Goal: Task Accomplishment & Management: Manage account settings

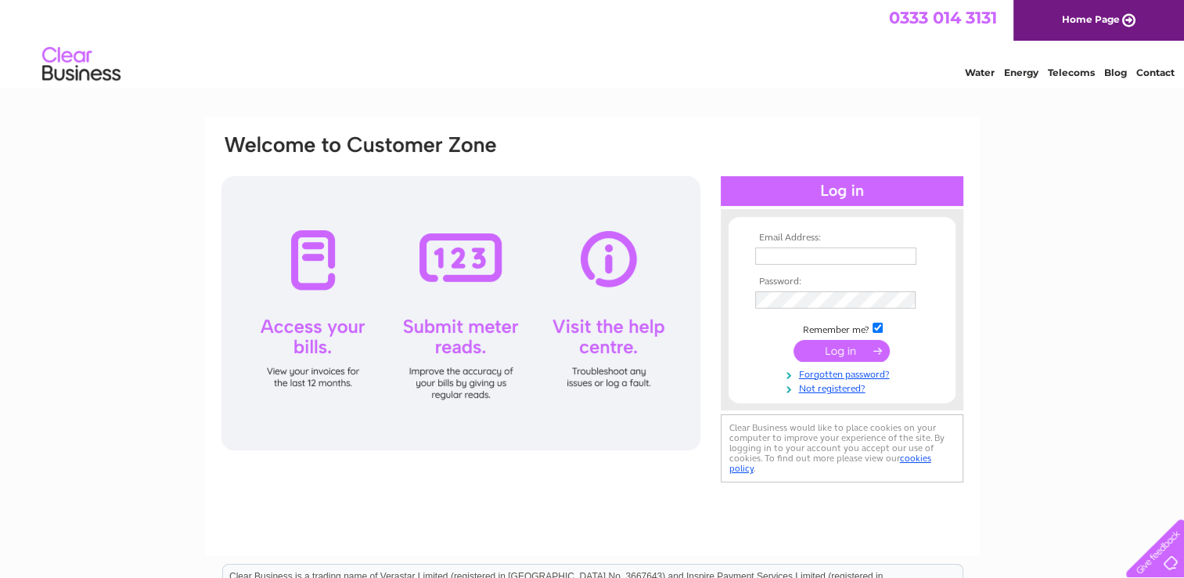
type input "adams-m@sky.com"
click at [1168, 160] on div "Email Address: adams-m@sky.com Password:" at bounding box center [592, 470] width 1184 height 706
click at [823, 347] on input "submit" at bounding box center [842, 351] width 96 height 22
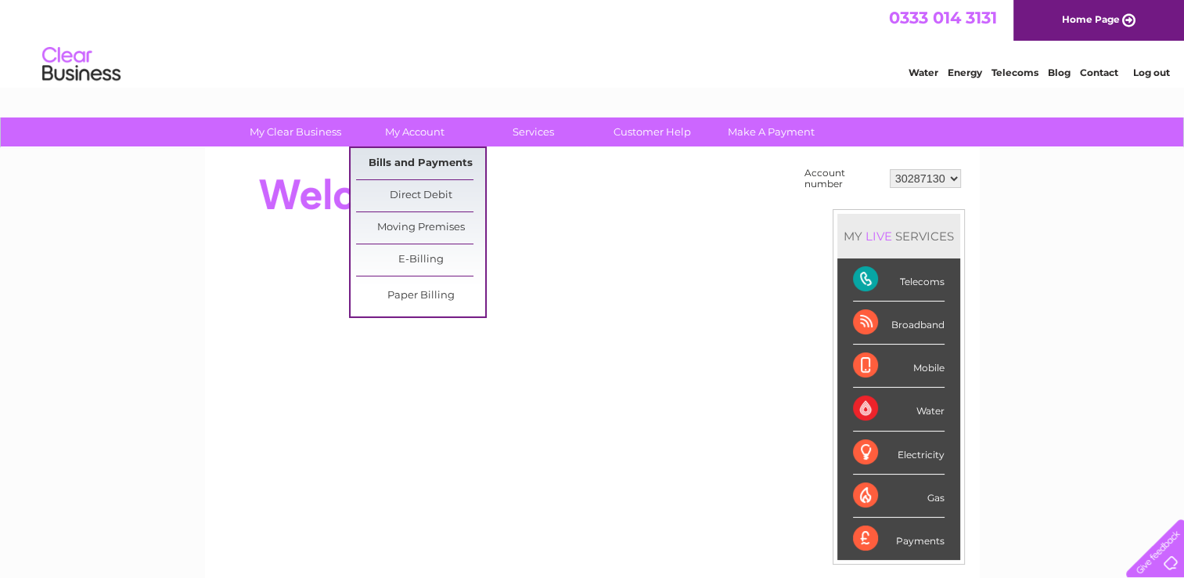
click at [431, 161] on link "Bills and Payments" at bounding box center [420, 163] width 129 height 31
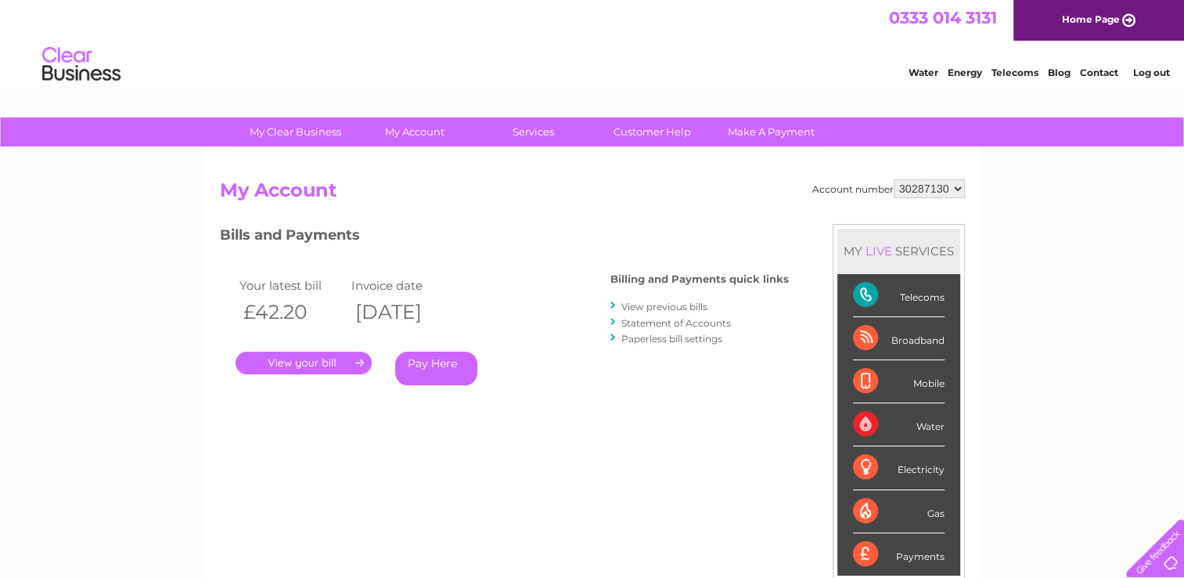
click at [309, 363] on link "." at bounding box center [304, 362] width 136 height 23
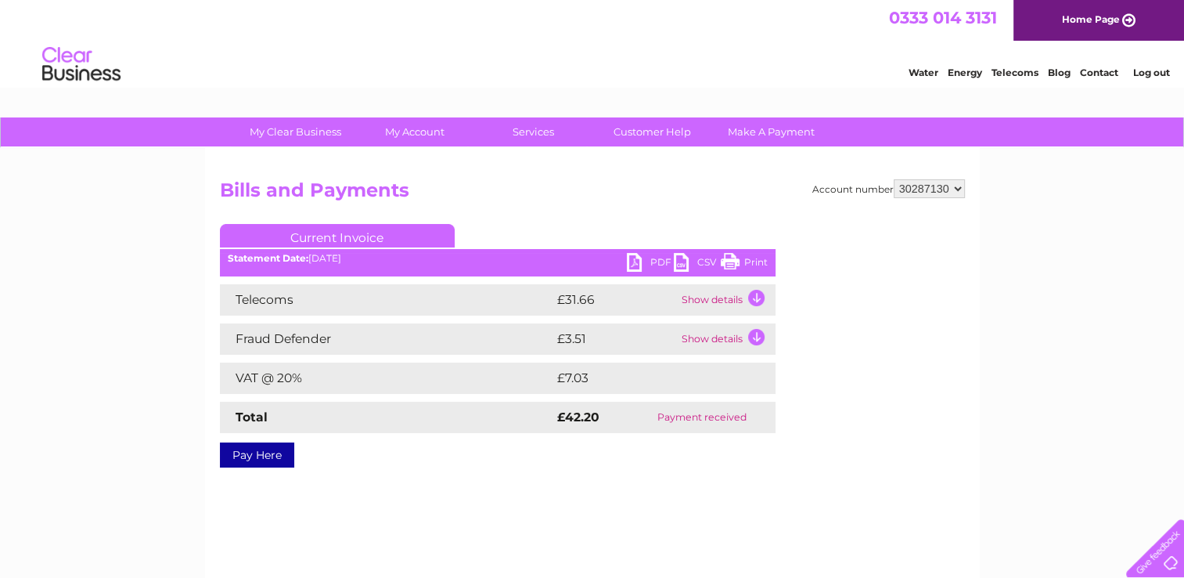
click at [761, 260] on link "Print" at bounding box center [744, 264] width 47 height 23
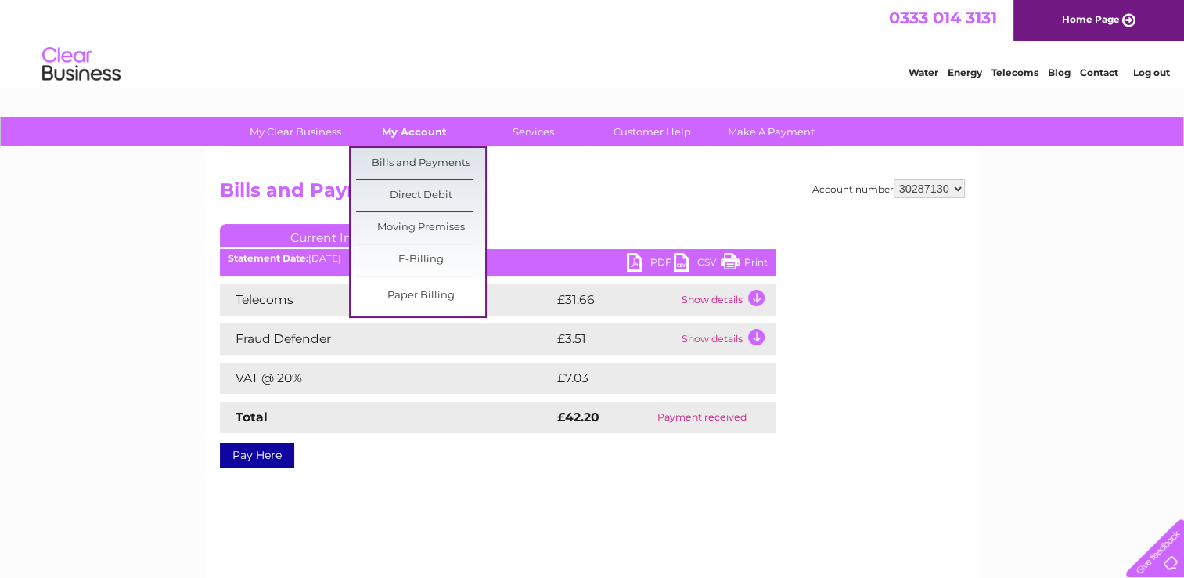
click at [413, 128] on link "My Account" at bounding box center [414, 131] width 129 height 29
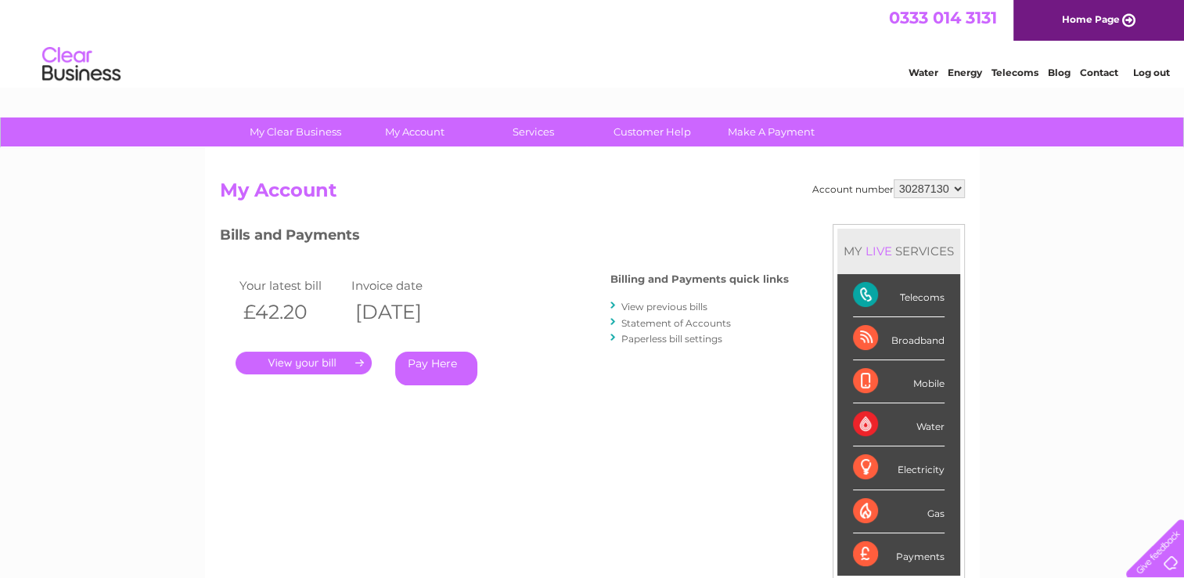
click at [419, 159] on div "Account number 30287130 My Account MY LIVE SERVICES Telecoms Broadband Mobile W…" at bounding box center [592, 407] width 775 height 518
click at [673, 306] on link "View previous bills" at bounding box center [664, 307] width 86 height 12
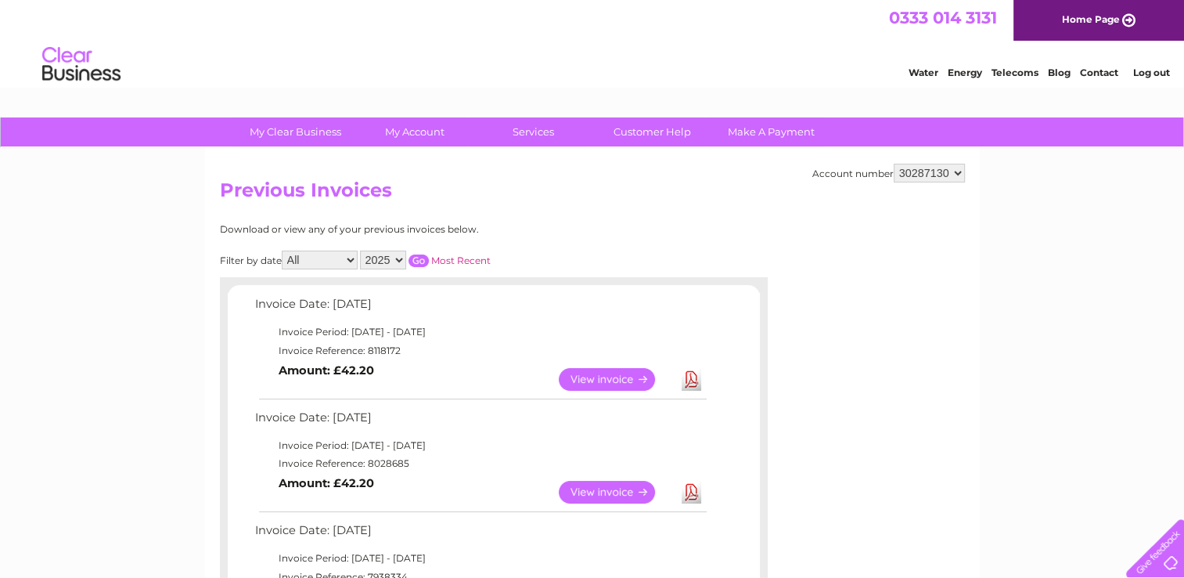
click at [597, 491] on link "View" at bounding box center [616, 492] width 115 height 23
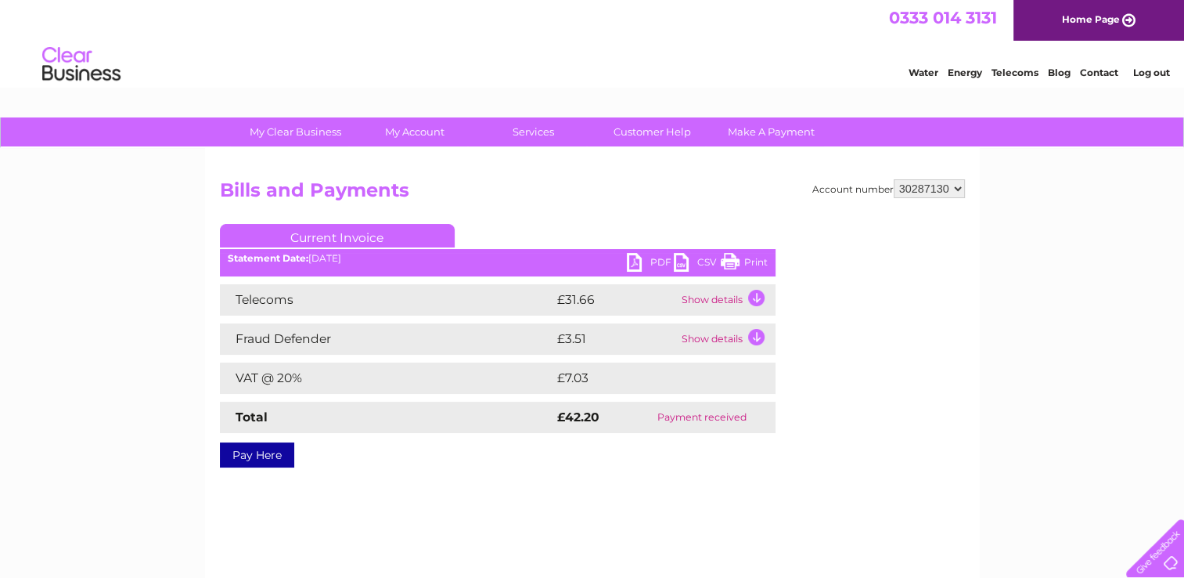
click at [762, 265] on link "Print" at bounding box center [744, 264] width 47 height 23
